Goal: Task Accomplishment & Management: Manage account settings

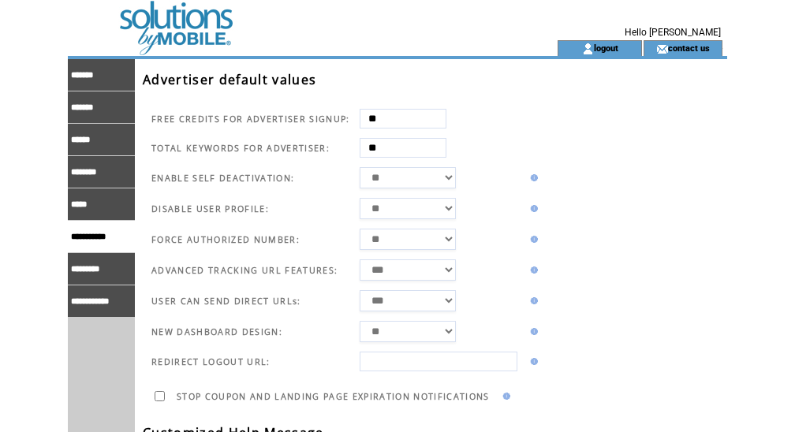
scroll to position [30, 0]
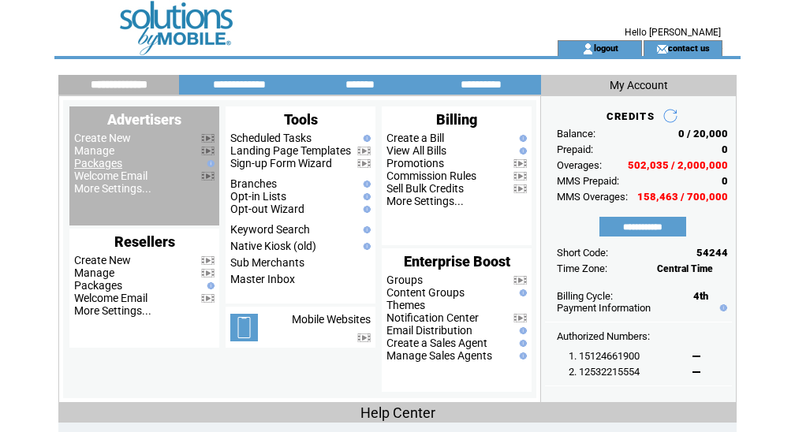
click at [86, 158] on link "Packages" at bounding box center [98, 163] width 48 height 13
click at [103, 150] on link "Manage" at bounding box center [94, 150] width 40 height 13
click at [97, 153] on link "Manage" at bounding box center [94, 150] width 40 height 13
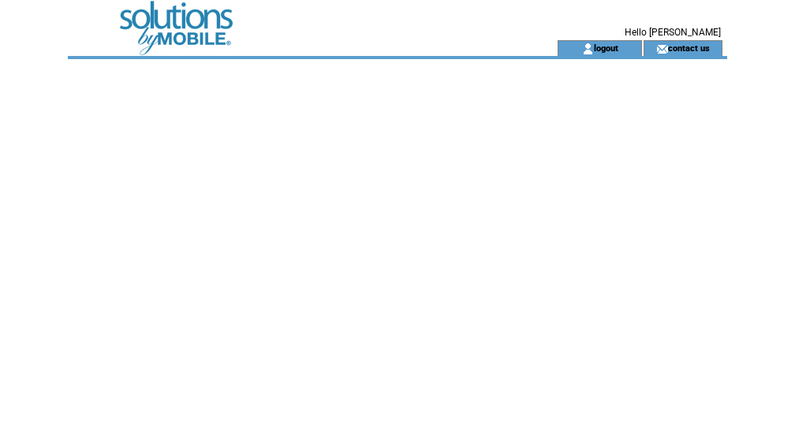
click at [203, 42] on td at bounding box center [284, 48] width 433 height 16
click at [182, 15] on td at bounding box center [284, 20] width 433 height 40
